Goal: Transaction & Acquisition: Purchase product/service

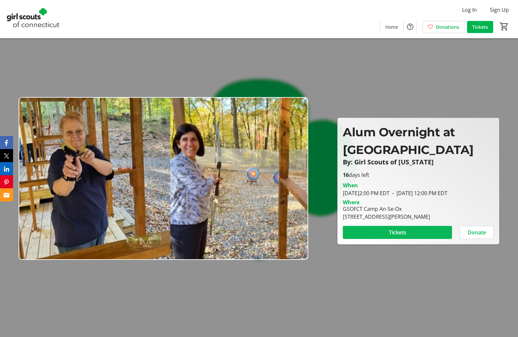
click at [397, 234] on span "Tickets" at bounding box center [397, 233] width 17 height 8
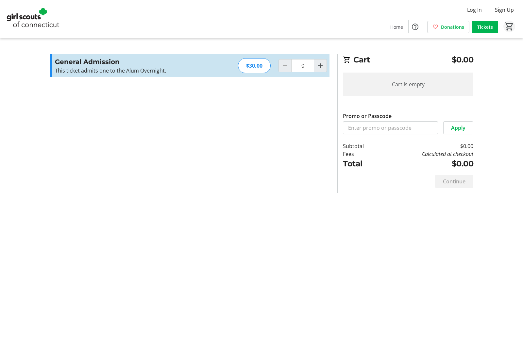
click at [508, 26] on mat-icon "0" at bounding box center [510, 27] width 10 height 10
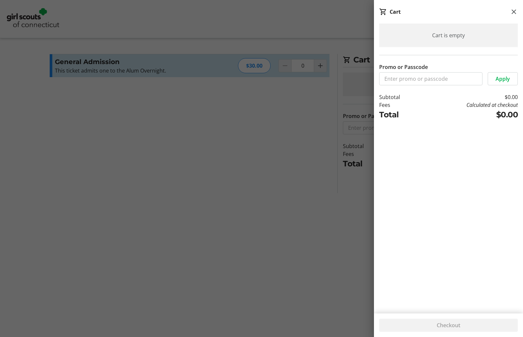
click at [286, 181] on div at bounding box center [261, 168] width 523 height 337
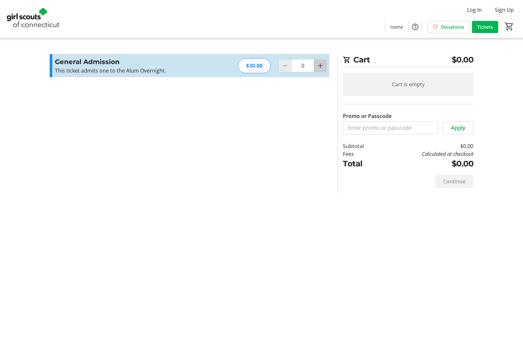
click at [320, 68] on mat-icon "Increment by one" at bounding box center [321, 66] width 8 height 8
type input "1"
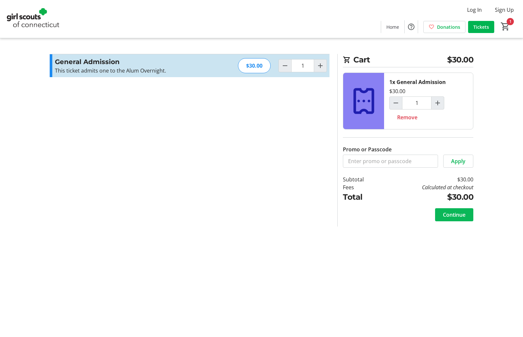
click at [454, 216] on span "Continue" at bounding box center [454, 215] width 23 height 8
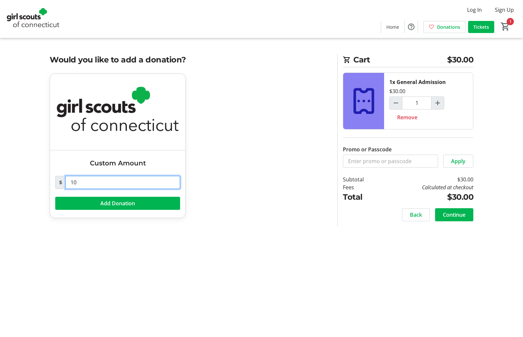
click at [80, 181] on input "10" at bounding box center [122, 182] width 115 height 13
type input "1"
click at [458, 215] on span "Continue" at bounding box center [454, 215] width 23 height 8
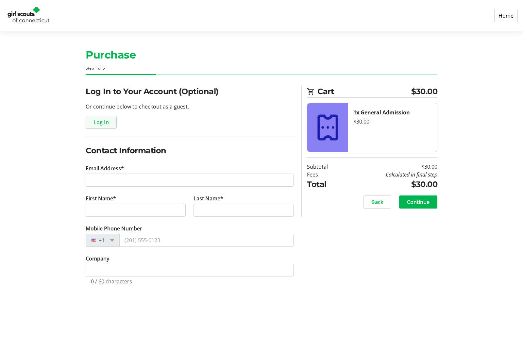
click at [102, 123] on span "Log In" at bounding box center [101, 122] width 15 height 8
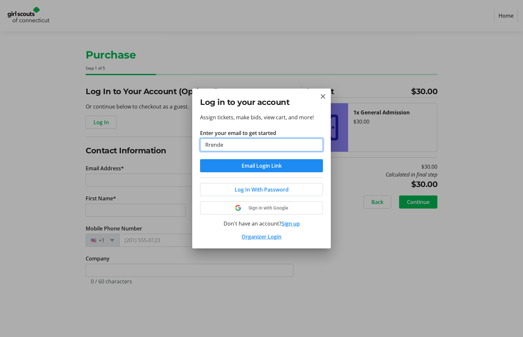
type input "[EMAIL_ADDRESS][DOMAIN_NAME]"
click at [140, 179] on div at bounding box center [261, 168] width 523 height 337
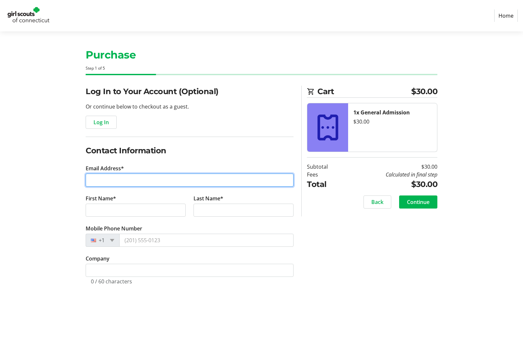
click at [102, 181] on input "Email Address*" at bounding box center [190, 180] width 208 height 13
click at [140, 179] on input "Email Address*" at bounding box center [190, 180] width 208 height 13
type input "[EMAIL_ADDRESS][DOMAIN_NAME]"
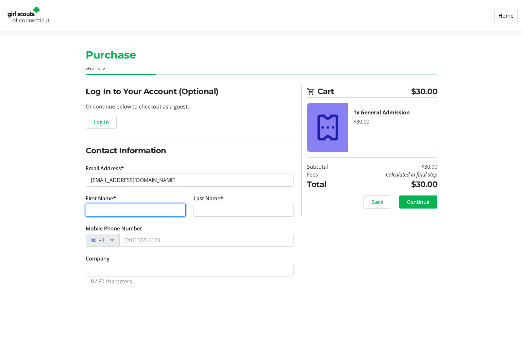
type input "[PERSON_NAME]"
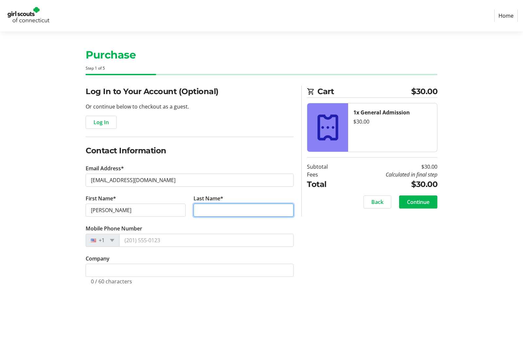
type input "[PERSON_NAME]"
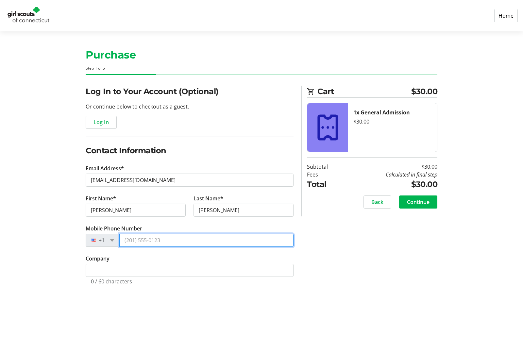
type input "[PHONE_NUMBER]"
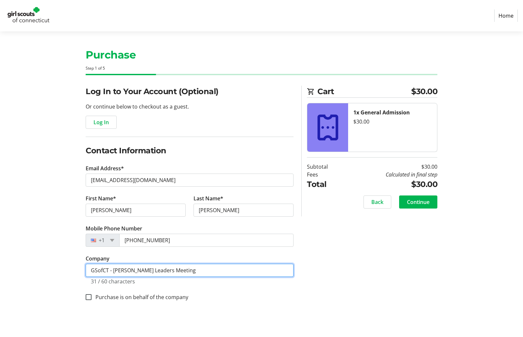
click at [178, 269] on input "GSofCT - [PERSON_NAME] Leaders Meeting" at bounding box center [190, 270] width 208 height 13
type input "G"
type input "Girl Scouts of Ct"
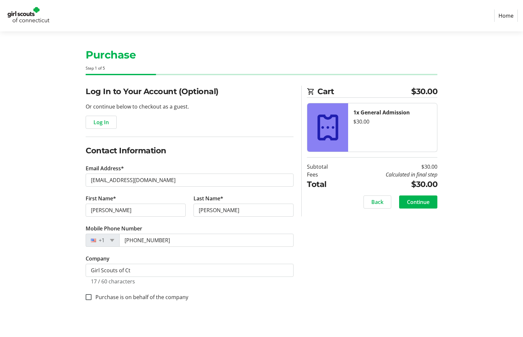
click at [282, 290] on tr-form-field "Company Girl Scouts of Ct 17 / 60 characters" at bounding box center [190, 274] width 208 height 38
click at [420, 201] on span "Continue" at bounding box center [418, 202] width 23 height 8
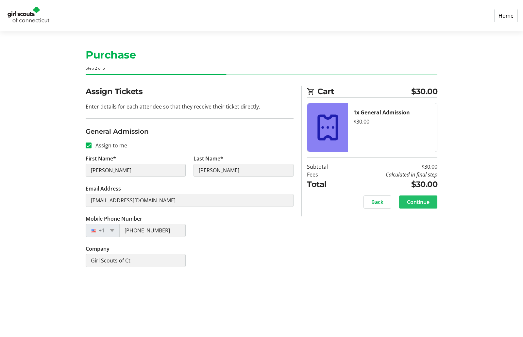
click at [417, 201] on span "Continue" at bounding box center [418, 202] width 23 height 8
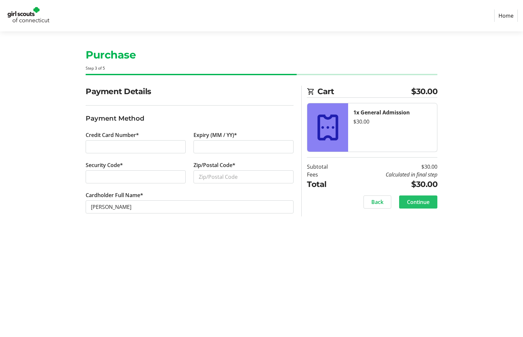
click at [424, 202] on span "Continue" at bounding box center [418, 202] width 23 height 8
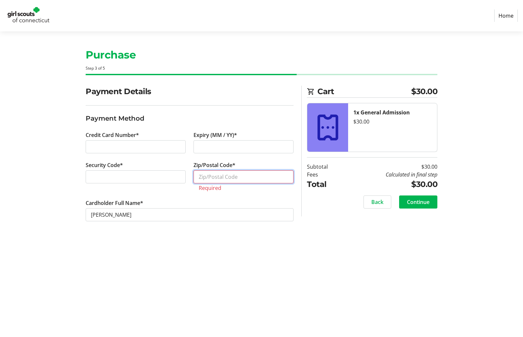
click at [223, 176] on input "Zip/Postal Code*" at bounding box center [244, 176] width 100 height 13
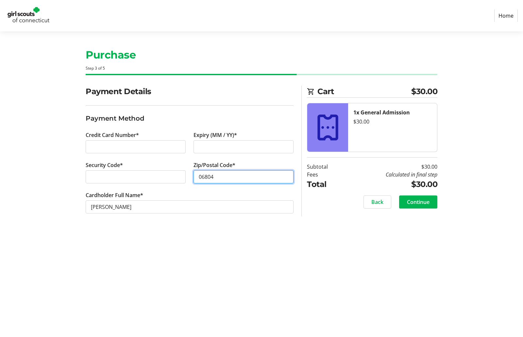
type input "06804"
click at [415, 203] on span "Continue" at bounding box center [418, 202] width 23 height 8
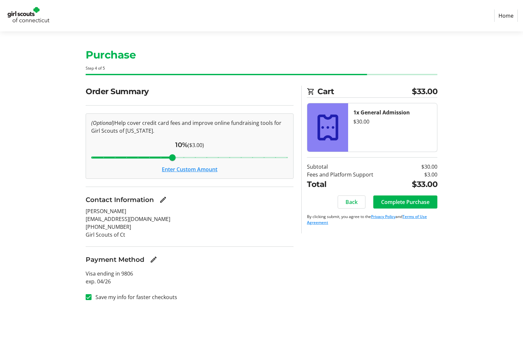
click at [137, 157] on input "Cover fees percentage" at bounding box center [189, 157] width 211 height 14
click at [92, 157] on input "Cover fees percentage" at bounding box center [189, 157] width 211 height 14
type input "3"
drag, startPoint x: 98, startPoint y: 158, endPoint x: 97, endPoint y: 167, distance: 9.2
click at [97, 165] on input "Cover fees percentage" at bounding box center [189, 157] width 211 height 14
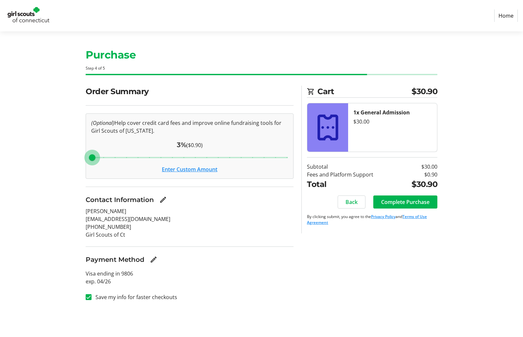
drag, startPoint x: 91, startPoint y: 157, endPoint x: 78, endPoint y: 156, distance: 13.4
click at [84, 156] on input "Cover fees percentage" at bounding box center [189, 157] width 211 height 14
click at [389, 201] on span "Complete Purchase" at bounding box center [405, 202] width 48 height 8
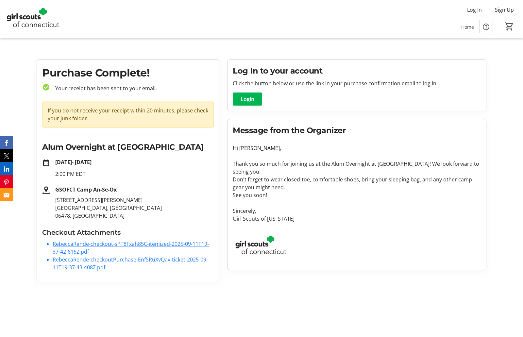
click at [163, 243] on link "RebeccaRende-checkout-sPT8Fxah85C-itemized-2025-09-11T19-37-42-615Z.pdf" at bounding box center [131, 247] width 156 height 15
click at [124, 262] on link "RebeccaRende-checkoutPurchase-EnfSRuXvQav-ticket-2025-09-11T19-37-43-408Z.pdf" at bounding box center [130, 263] width 155 height 15
click at [167, 261] on link "RebeccaRende-checkoutPurchase-EnfSRuXvQav-ticket-2025-09-11T19-37-43-408Z.pdf" at bounding box center [130, 263] width 155 height 15
